Goal: Task Accomplishment & Management: Manage account settings

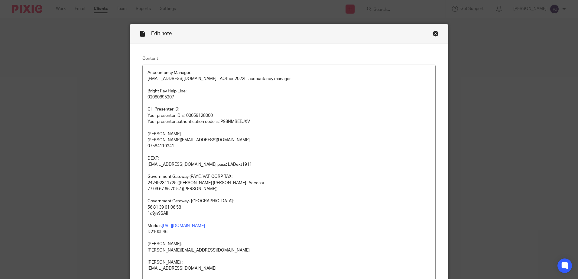
click at [437, 34] on div "Edit note" at bounding box center [289, 33] width 318 height 19
click at [436, 34] on div "Close this dialog window" at bounding box center [436, 34] width 6 height 6
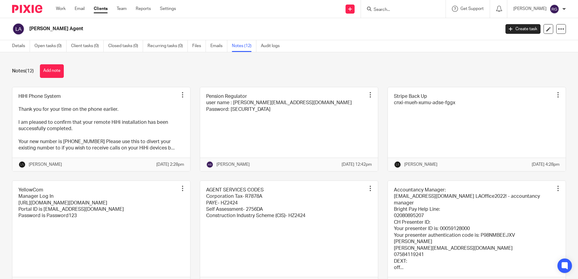
click at [390, 8] on input "Search" at bounding box center [400, 9] width 54 height 5
type input "MG DEN"
click at [409, 26] on link at bounding box center [409, 23] width 75 height 9
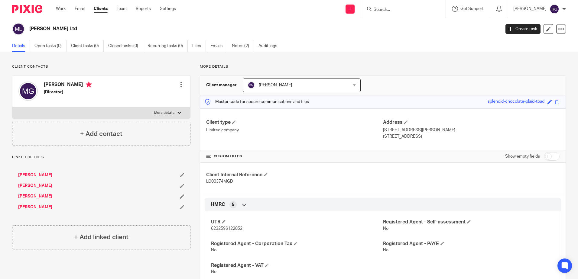
click at [393, 10] on input "Search" at bounding box center [400, 9] width 54 height 5
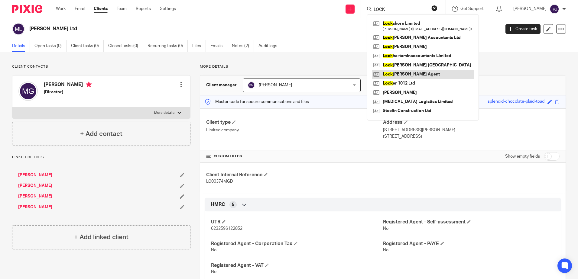
type input "LOCK"
click at [400, 73] on link at bounding box center [423, 74] width 102 height 9
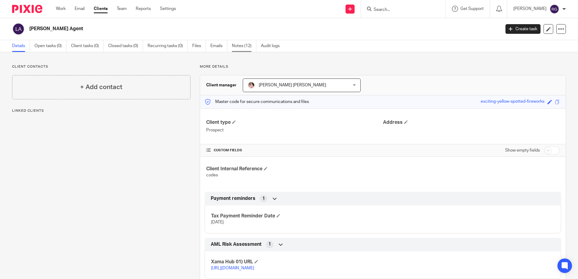
click at [238, 47] on link "Notes (12)" at bounding box center [244, 46] width 24 height 12
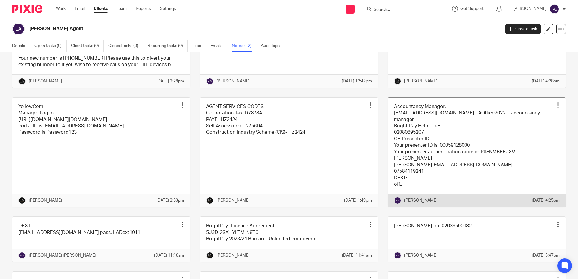
scroll to position [30, 0]
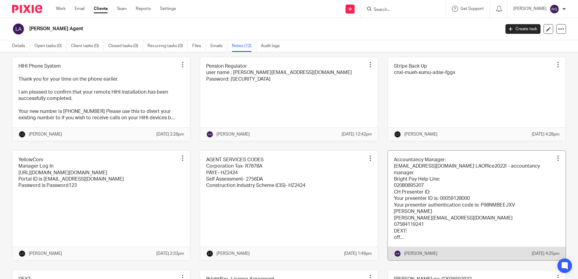
click at [429, 177] on link at bounding box center [477, 206] width 178 height 110
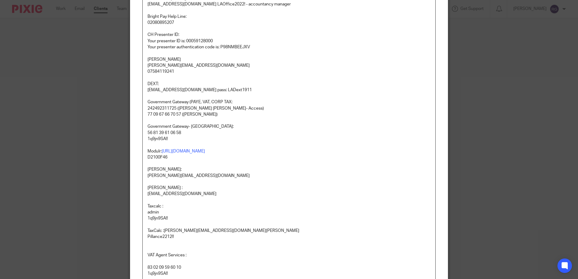
scroll to position [91, 0]
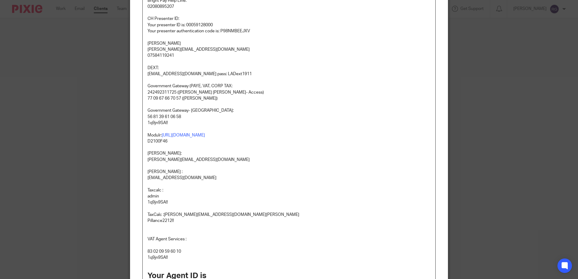
drag, startPoint x: 181, startPoint y: 116, endPoint x: 145, endPoint y: 117, distance: 35.7
click at [148, 117] on p "56 81 39 61 06 58" at bounding box center [289, 117] width 283 height 6
copy p "56 81 39 61 06 58"
drag, startPoint x: 166, startPoint y: 125, endPoint x: 146, endPoint y: 125, distance: 20.0
click at [148, 125] on p "1q9jn9SA!!" at bounding box center [289, 123] width 283 height 6
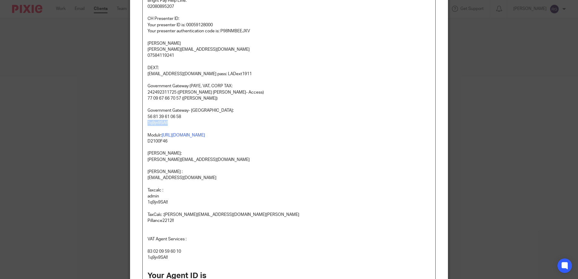
copy p "1q9jn9SA!!"
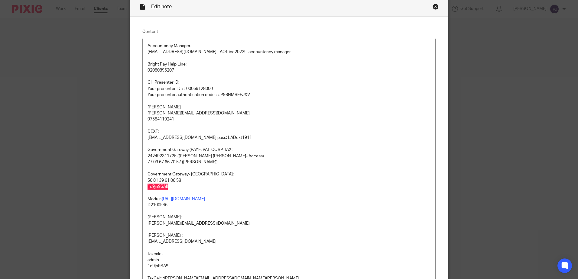
scroll to position [0, 0]
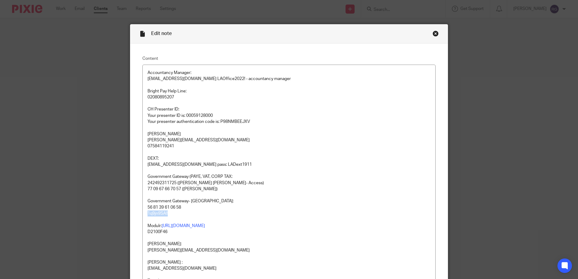
click at [433, 33] on div "Close this dialog window" at bounding box center [436, 34] width 6 height 6
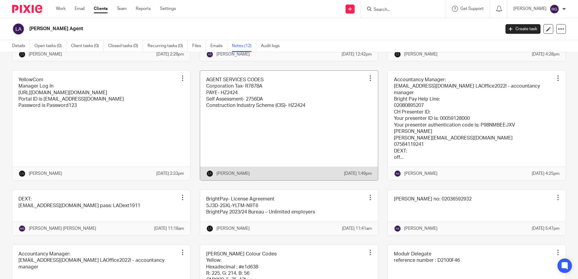
scroll to position [121, 0]
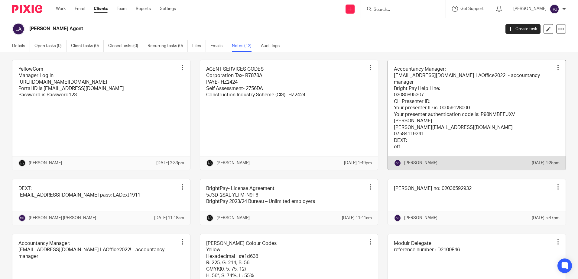
click at [434, 124] on link at bounding box center [477, 115] width 178 height 110
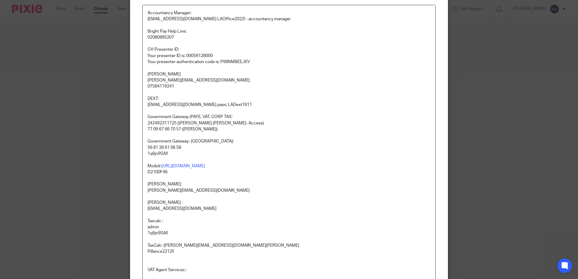
scroll to position [60, 0]
